Goal: Information Seeking & Learning: Learn about a topic

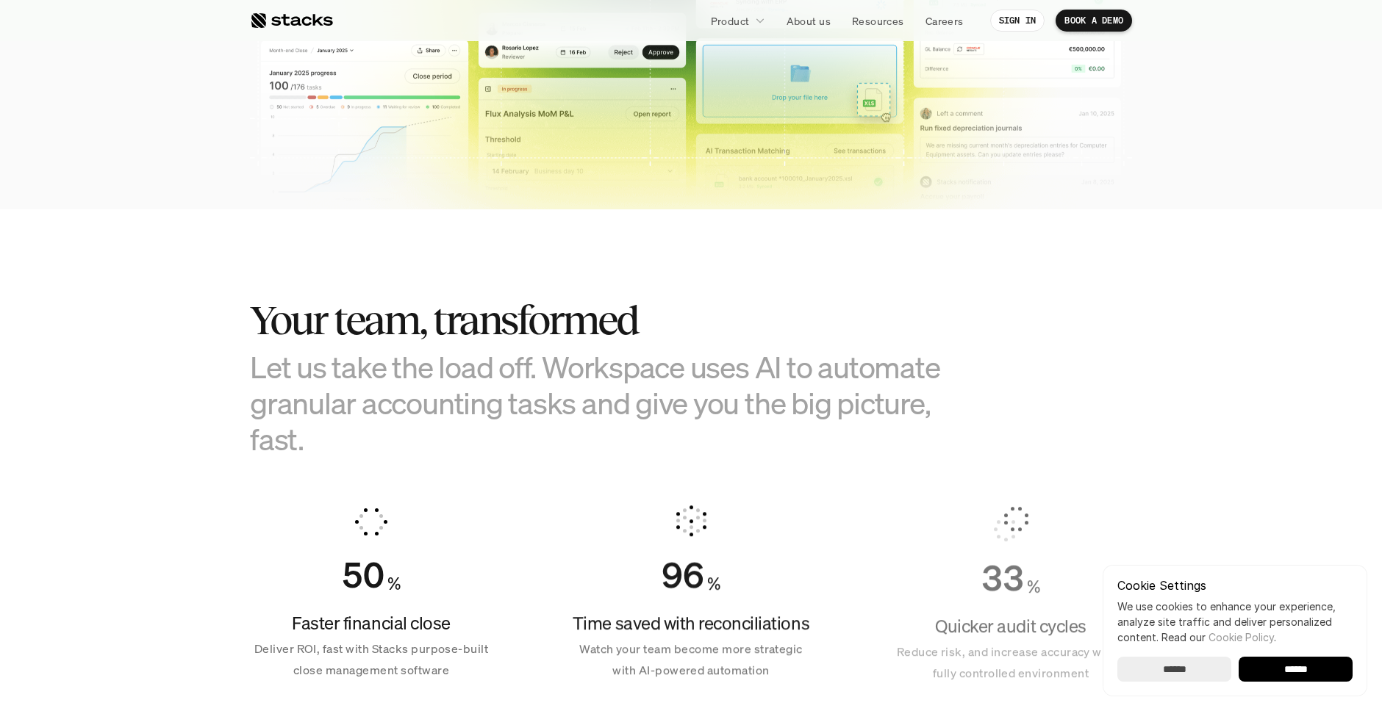
scroll to position [814, 0]
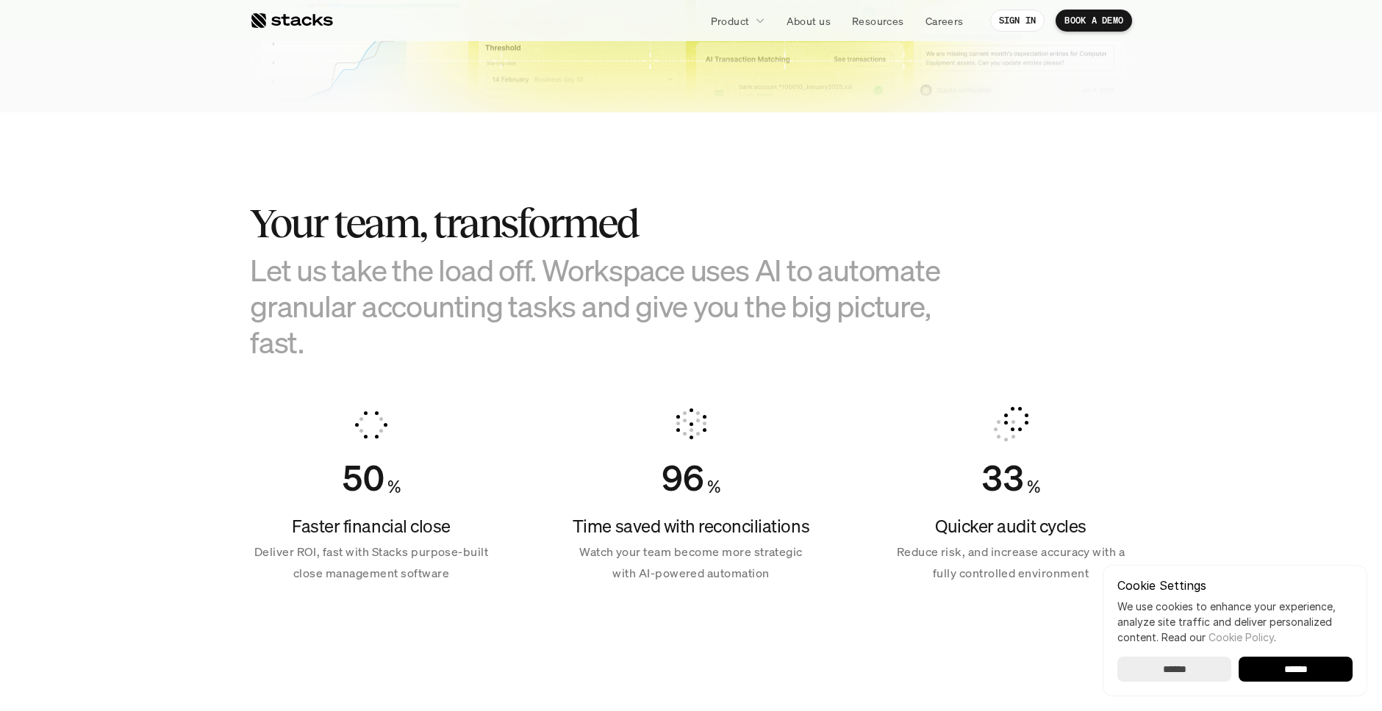
click at [1295, 670] on input "******" at bounding box center [1295, 669] width 114 height 25
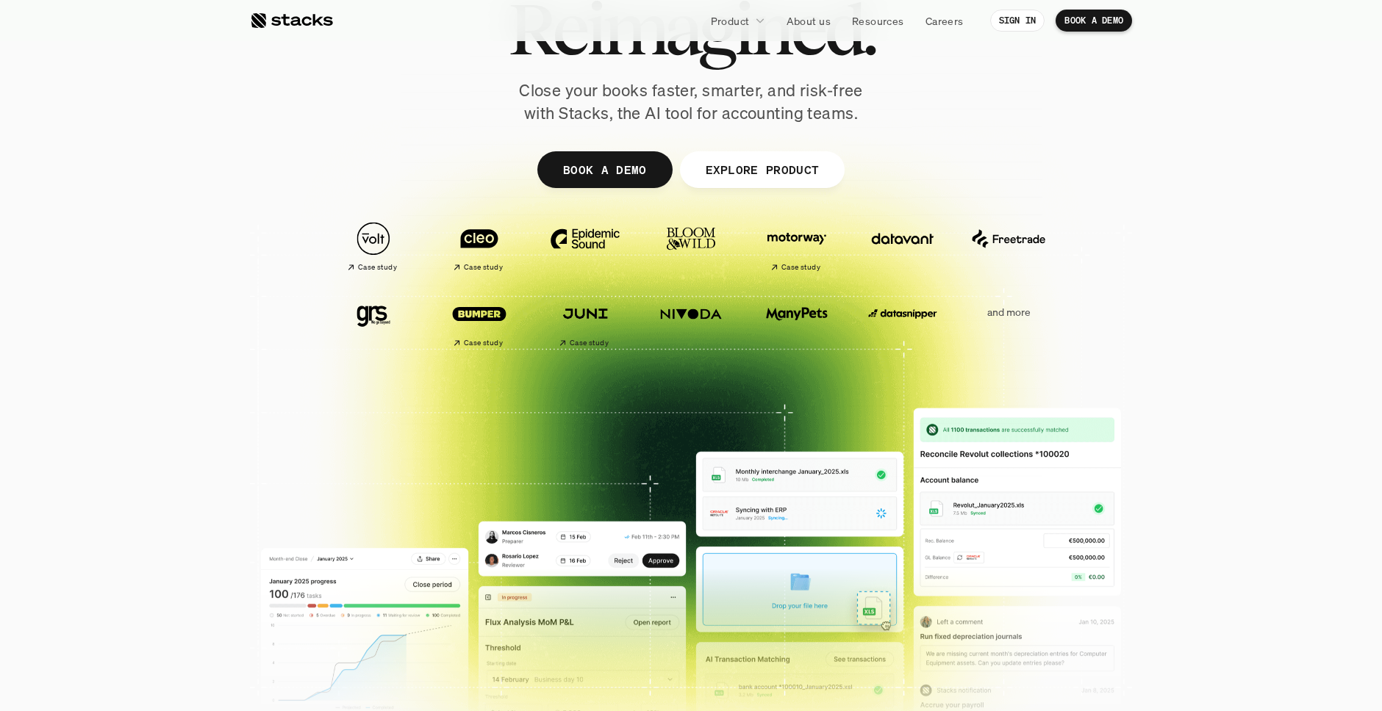
scroll to position [0, 0]
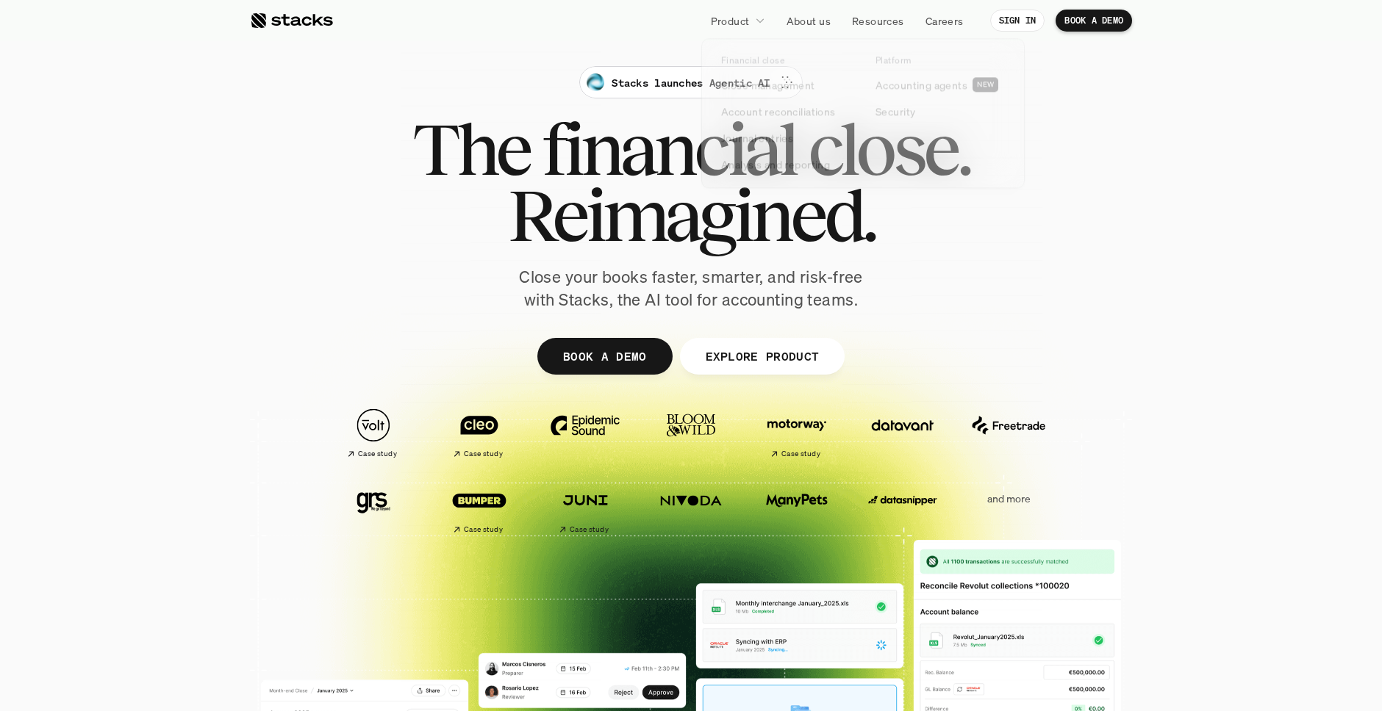
click at [764, 18] on link "Product" at bounding box center [738, 20] width 72 height 26
click at [762, 21] on icon at bounding box center [760, 20] width 10 height 10
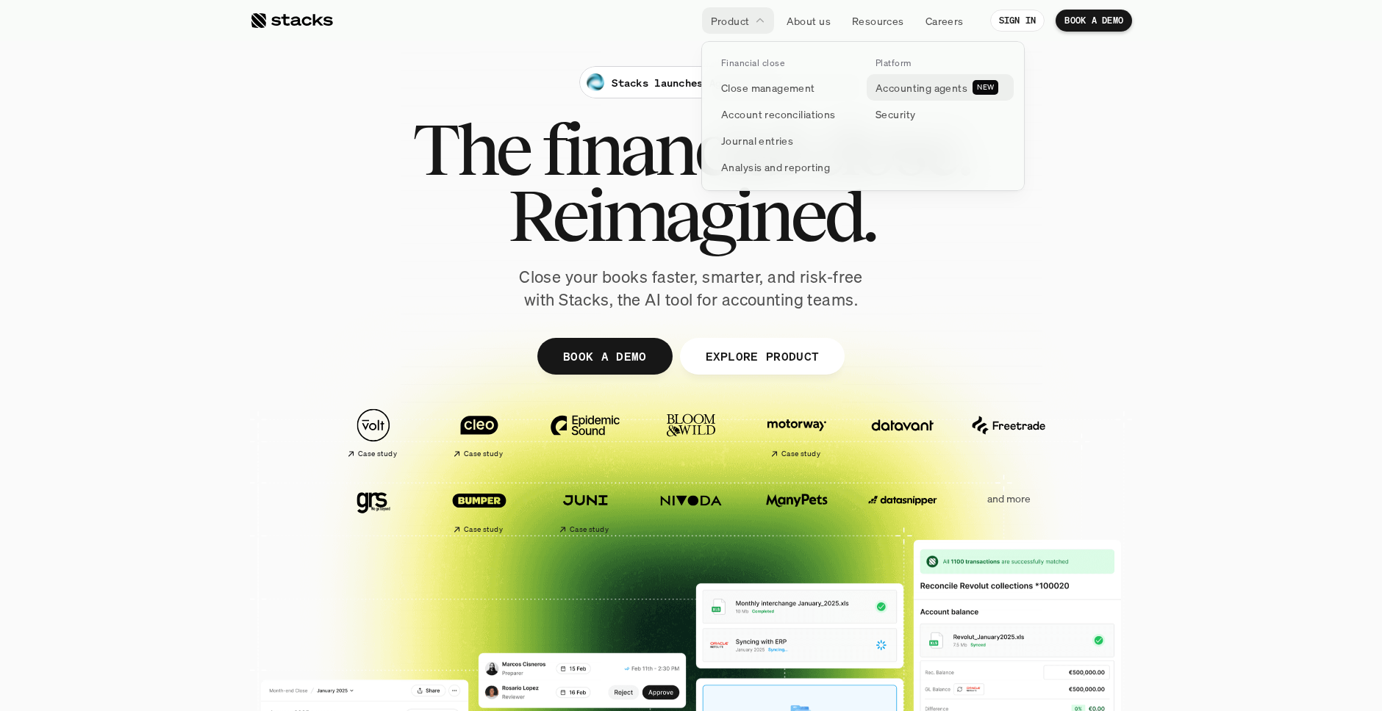
click at [900, 86] on p "Accounting agents" at bounding box center [921, 87] width 92 height 15
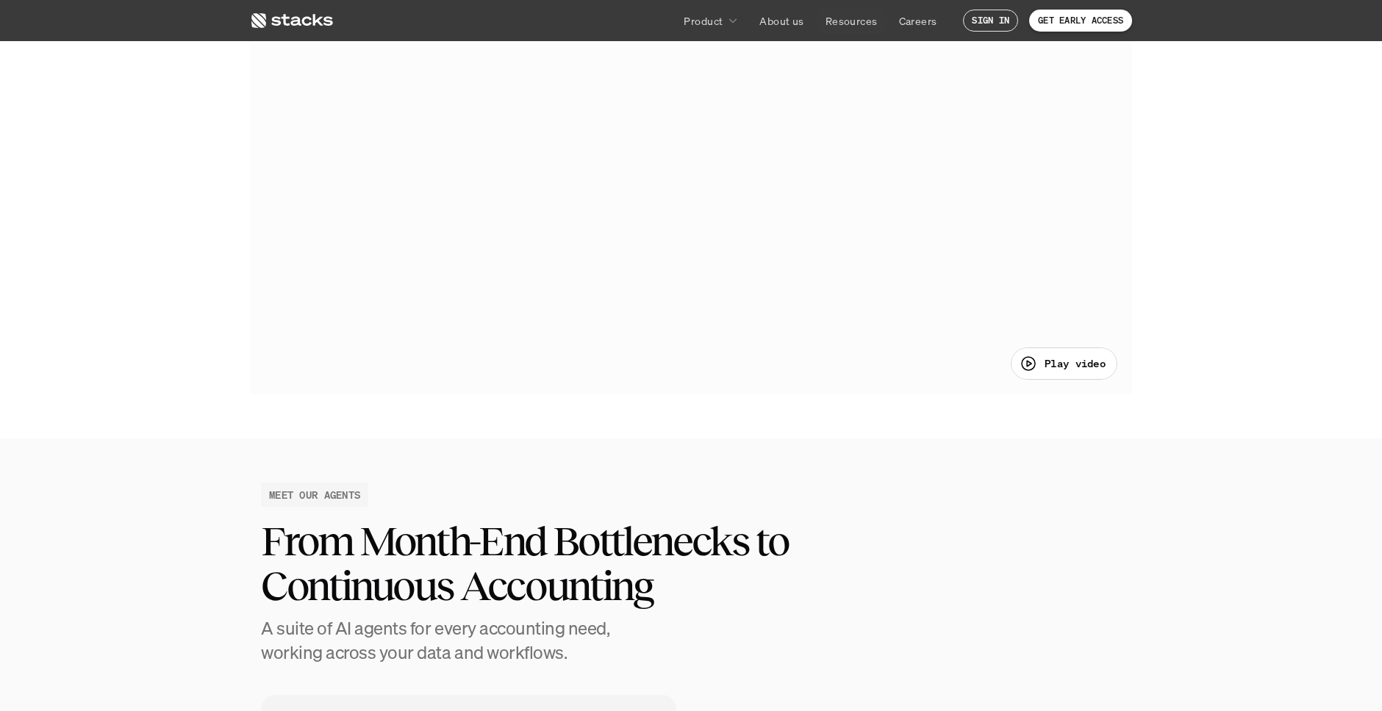
scroll to position [971, 0]
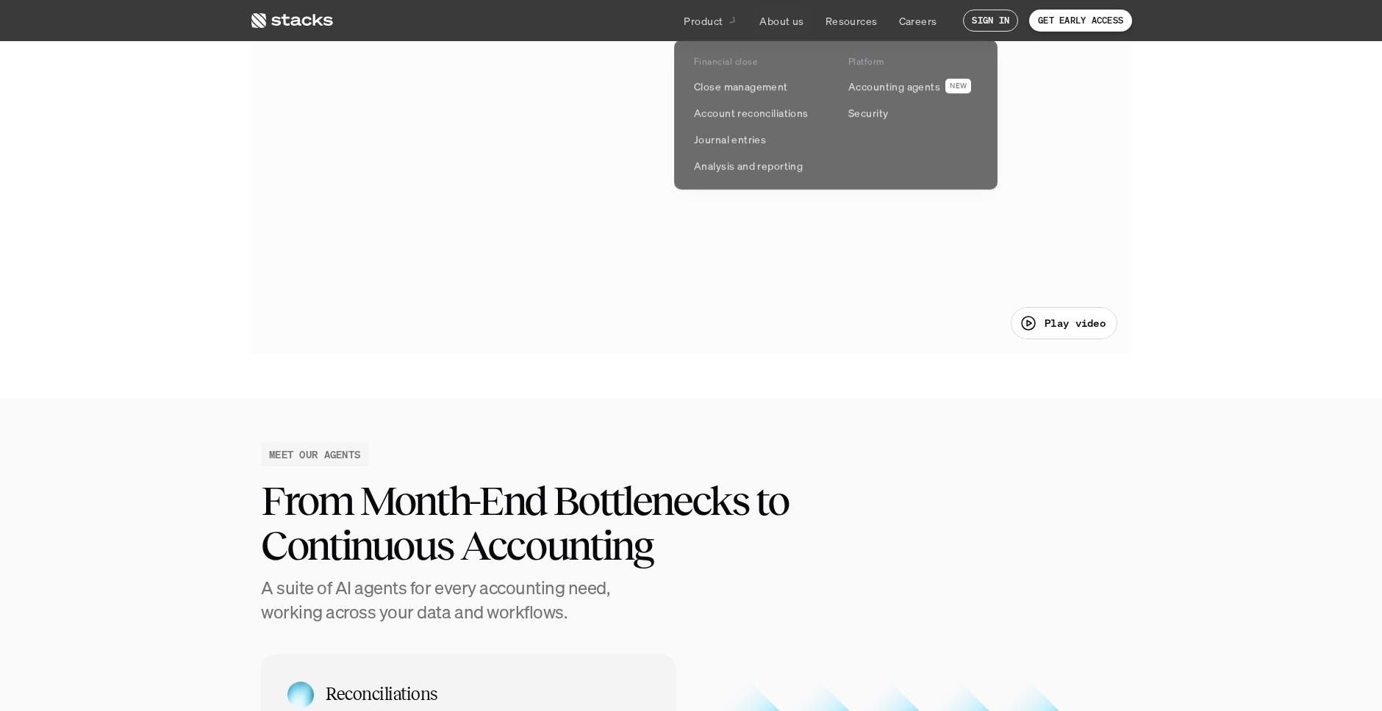
click at [717, 22] on p "Product" at bounding box center [703, 20] width 39 height 15
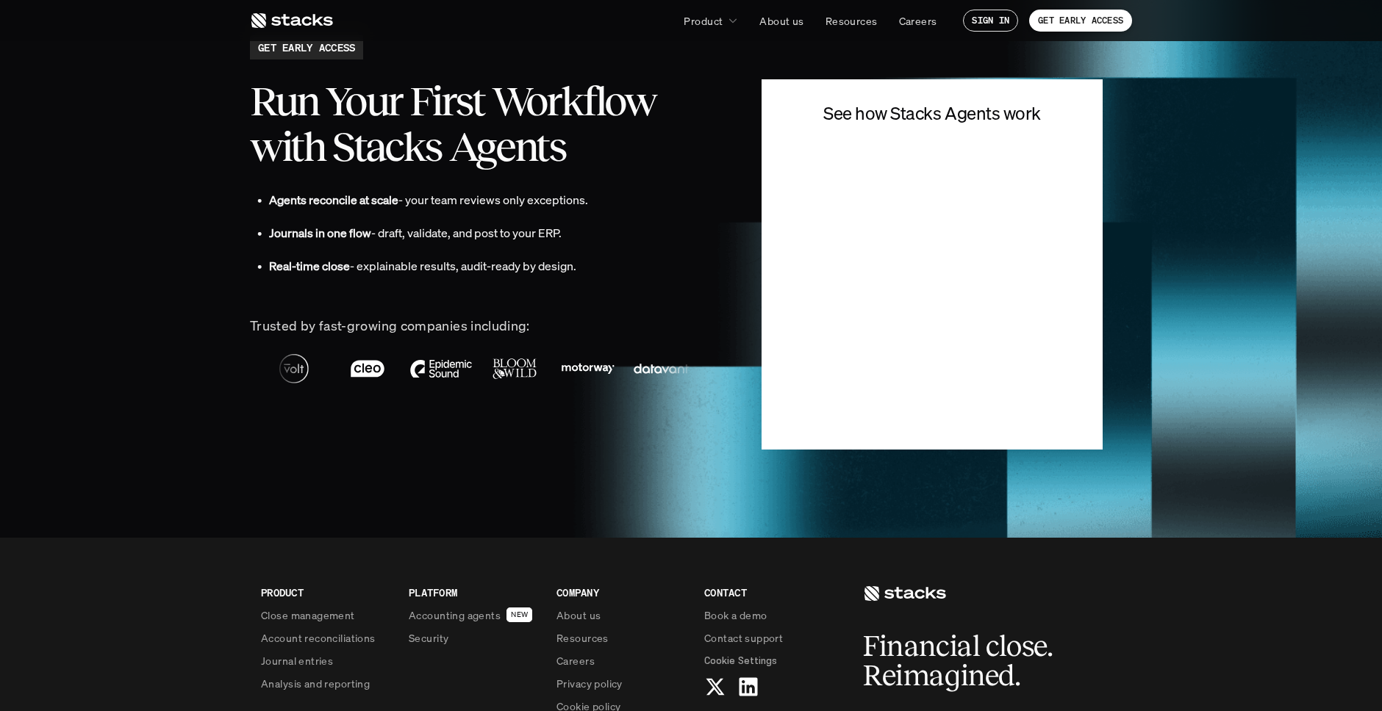
scroll to position [3332, 0]
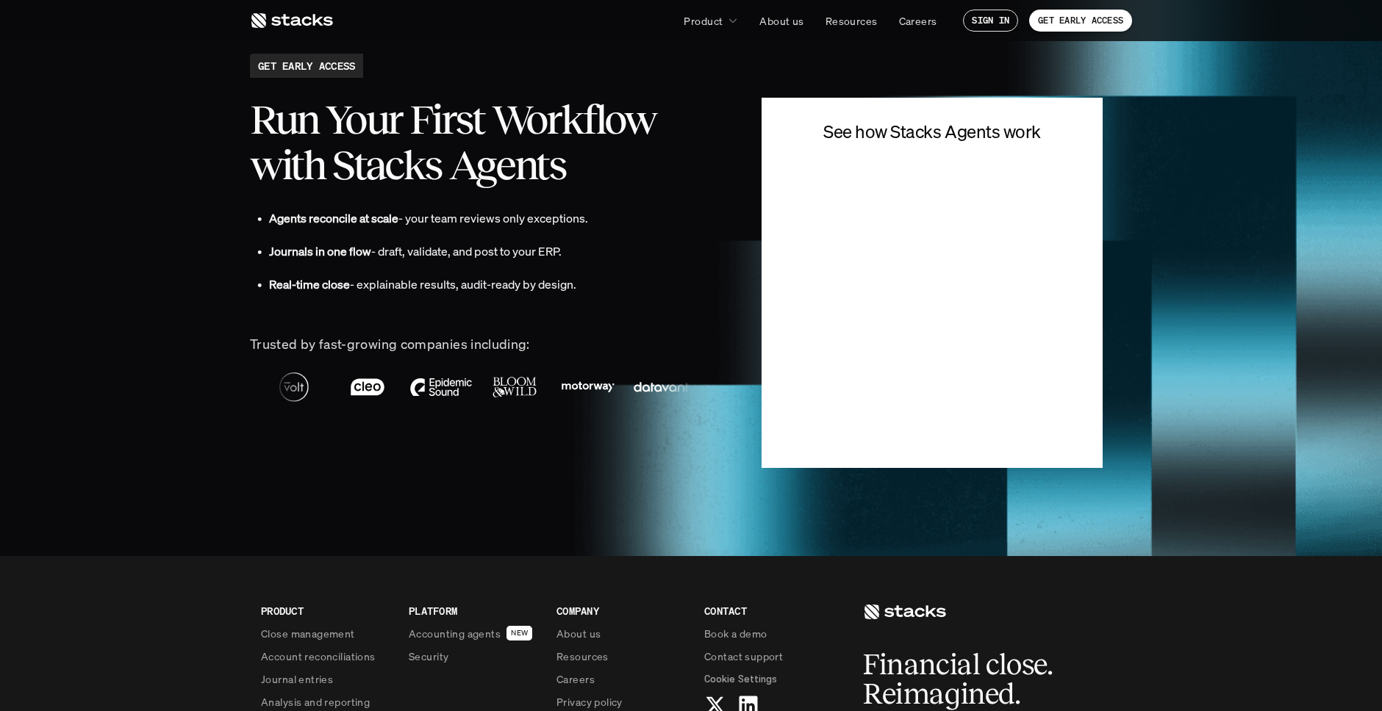
click at [825, 67] on div "See how Stacks Agents work" at bounding box center [931, 261] width 341 height 415
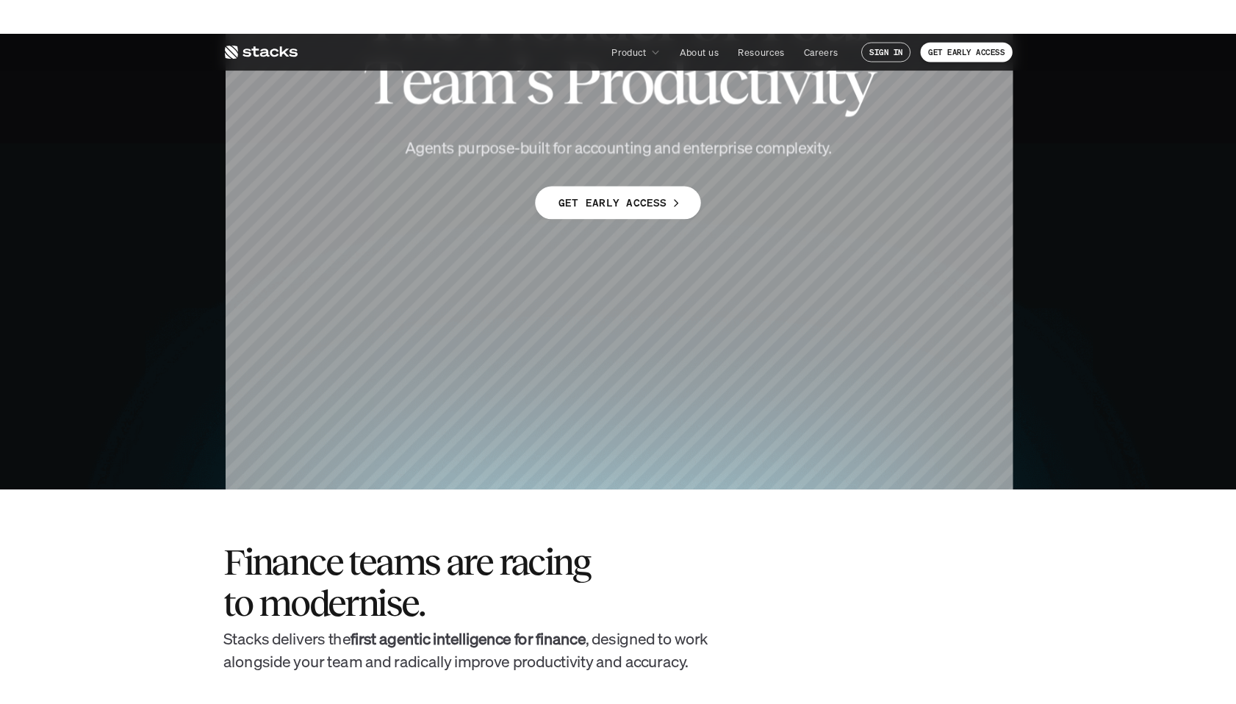
scroll to position [0, 0]
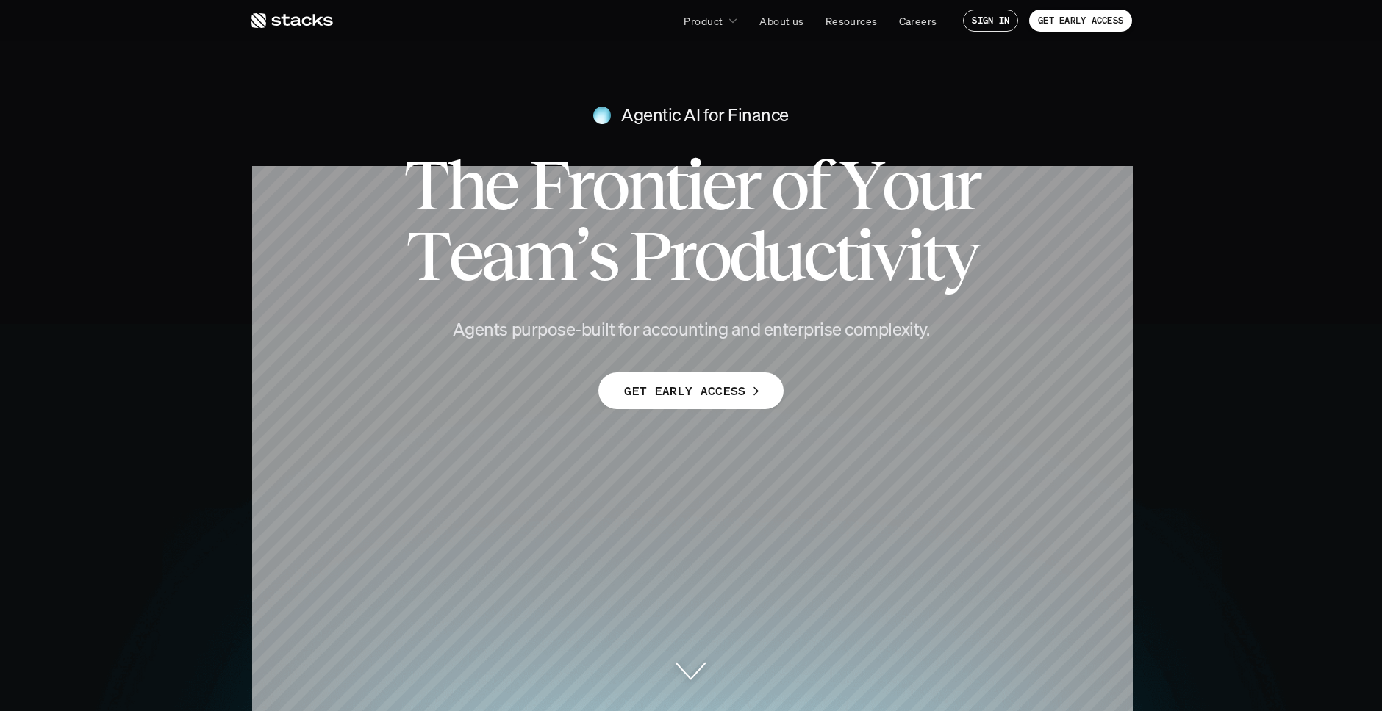
click at [495, 118] on div "Agentic AI for Finance" at bounding box center [690, 115] width 735 height 25
